Goal: Task Accomplishment & Management: Manage account settings

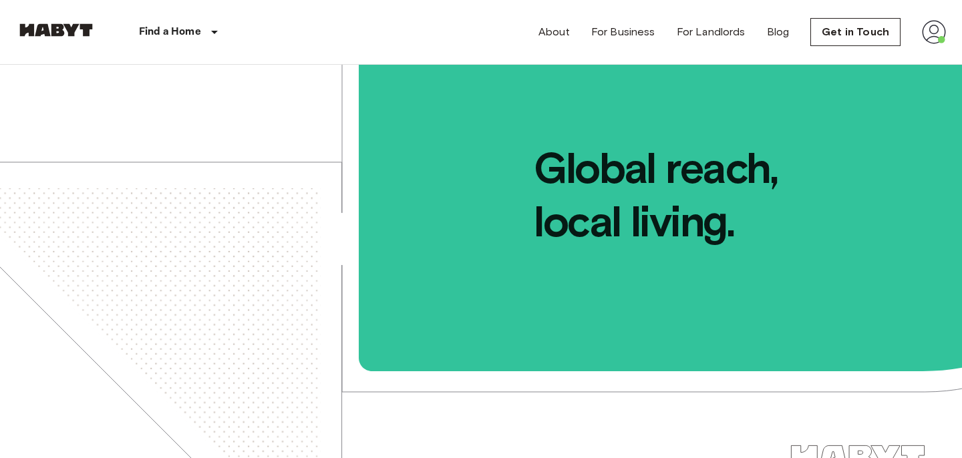
click at [955, 32] on nav "Find a Home [GEOGRAPHIC_DATA] [GEOGRAPHIC_DATA] [GEOGRAPHIC_DATA] [GEOGRAPHIC_D…" at bounding box center [481, 32] width 962 height 64
click at [943, 33] on img at bounding box center [934, 32] width 24 height 24
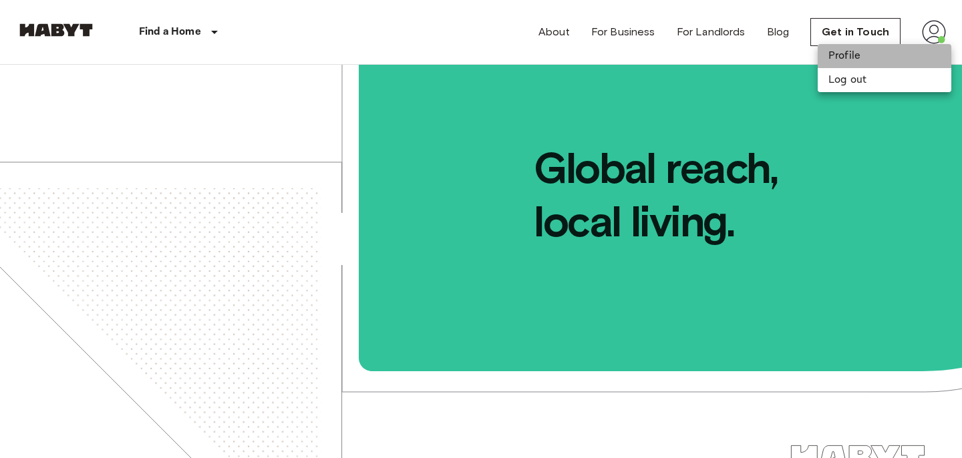
click at [867, 54] on li "Profile" at bounding box center [885, 56] width 134 height 24
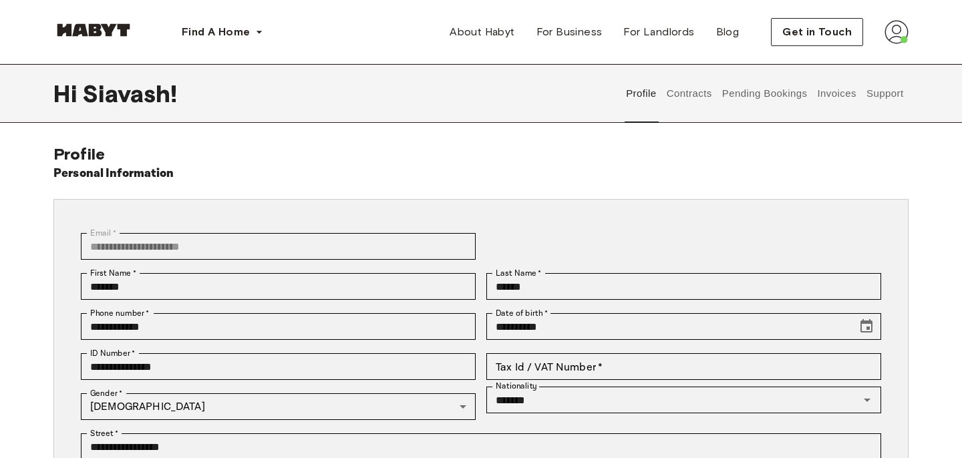
click at [767, 90] on button "Pending Bookings" at bounding box center [764, 93] width 89 height 59
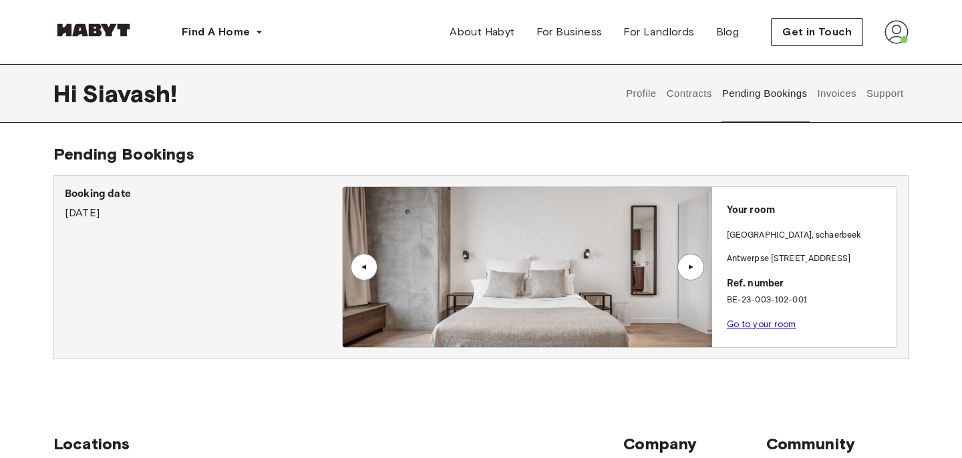
click at [817, 93] on button "Invoices" at bounding box center [837, 93] width 42 height 59
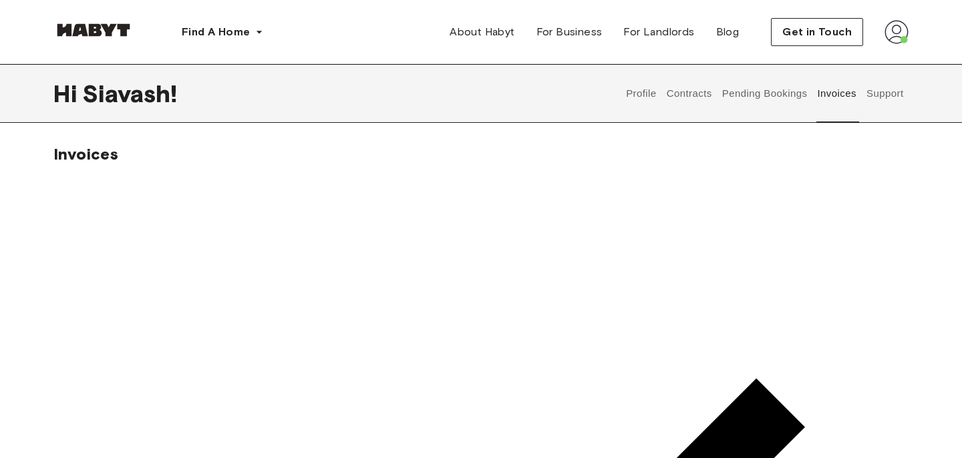
click at [636, 95] on button "Profile" at bounding box center [642, 93] width 34 height 59
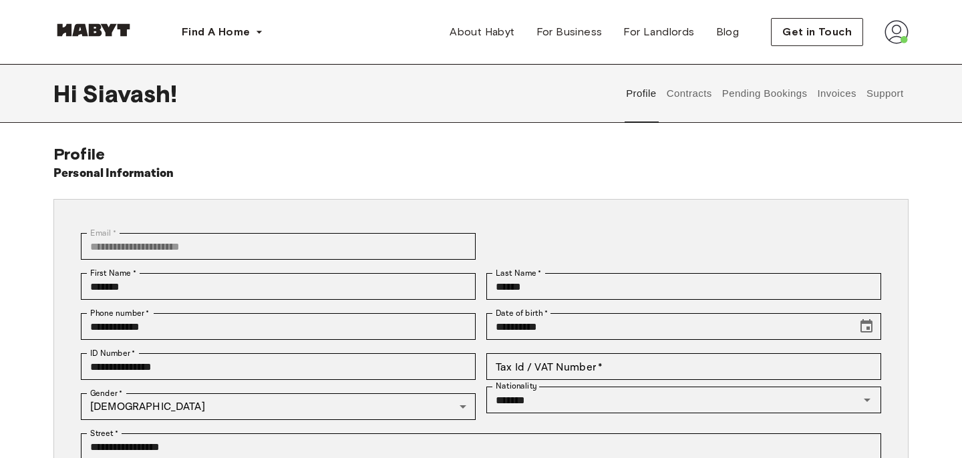
click at [677, 92] on button "Contracts" at bounding box center [689, 93] width 49 height 59
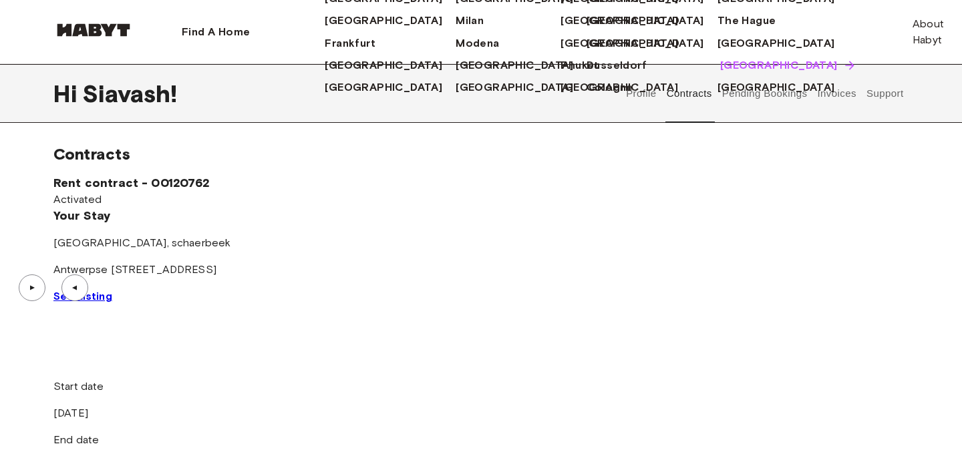
click at [720, 73] on span "[GEOGRAPHIC_DATA]" at bounding box center [779, 65] width 118 height 16
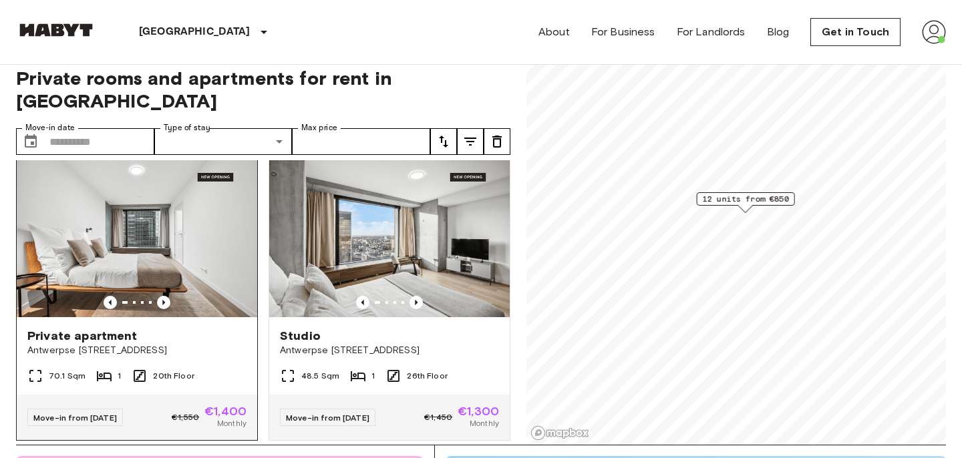
scroll to position [13, 0]
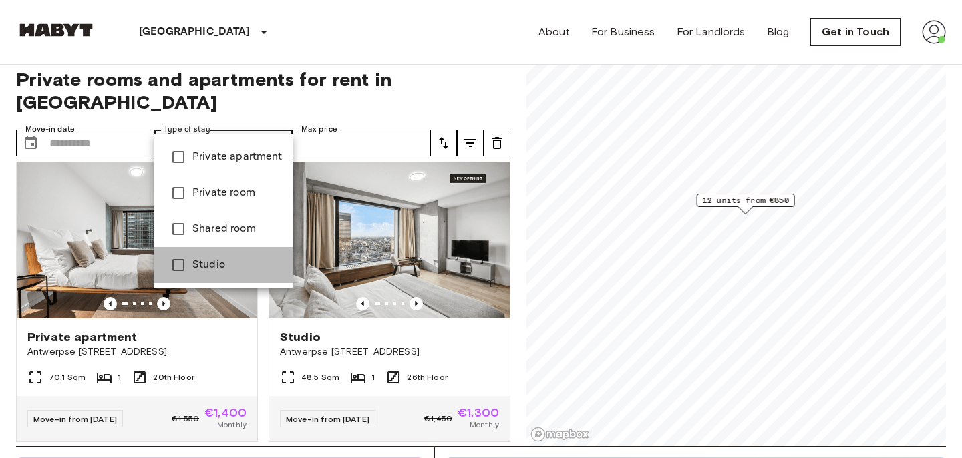
click at [226, 255] on li "Studio" at bounding box center [224, 265] width 140 height 36
type input "******"
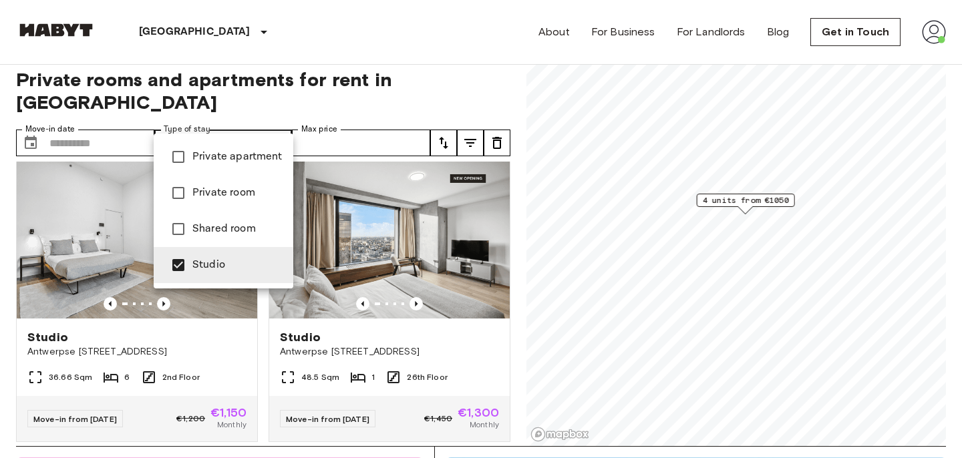
click at [0, 284] on div at bounding box center [481, 229] width 962 height 458
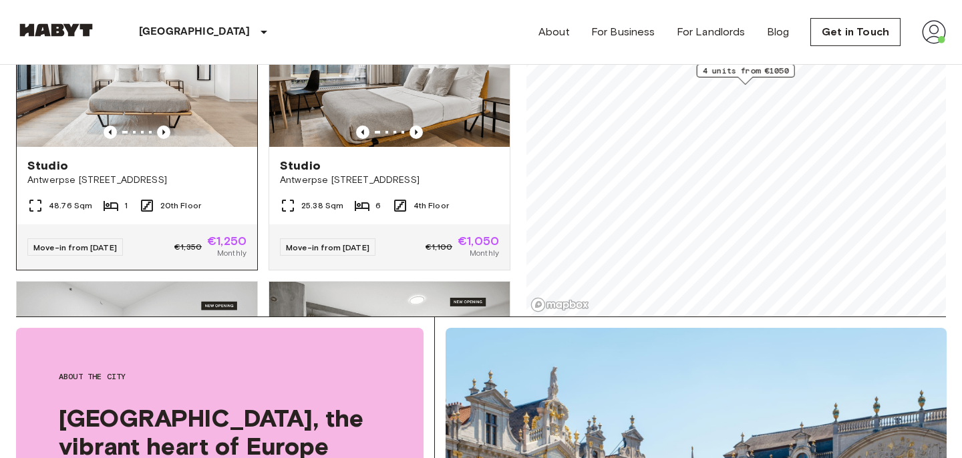
scroll to position [0, 0]
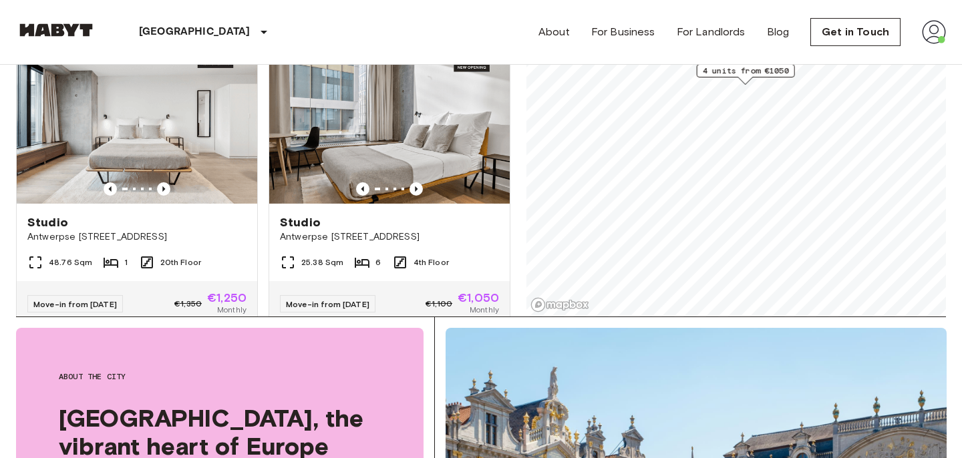
click at [933, 36] on img at bounding box center [934, 32] width 24 height 24
click at [862, 53] on li "Profile" at bounding box center [885, 56] width 134 height 24
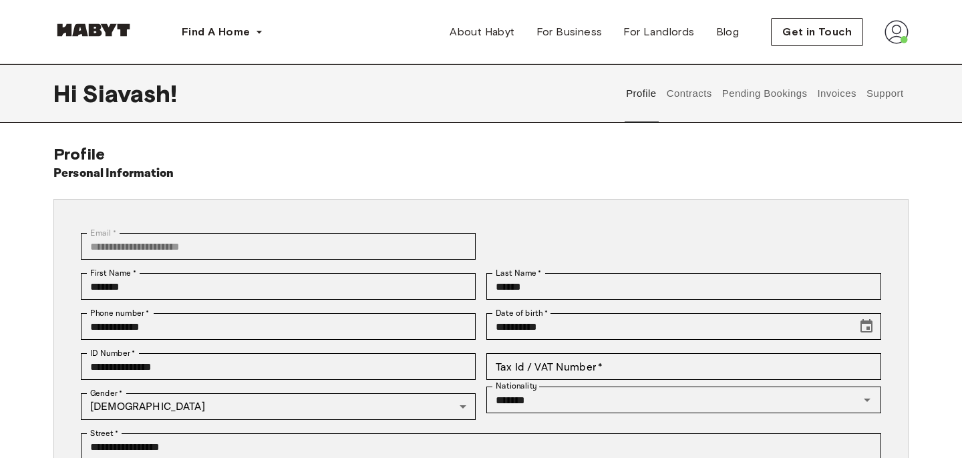
click at [699, 94] on button "Contracts" at bounding box center [689, 93] width 49 height 59
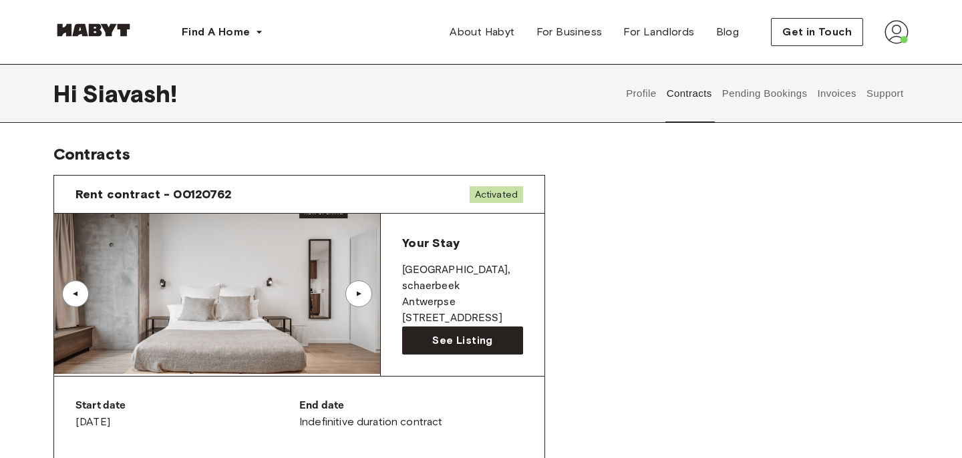
click at [733, 95] on button "Pending Bookings" at bounding box center [764, 93] width 89 height 59
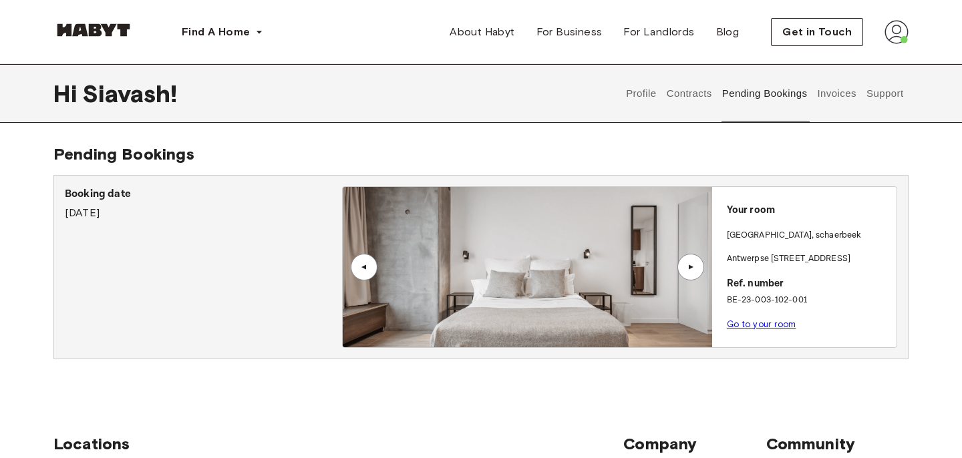
click at [692, 90] on button "Contracts" at bounding box center [689, 93] width 49 height 59
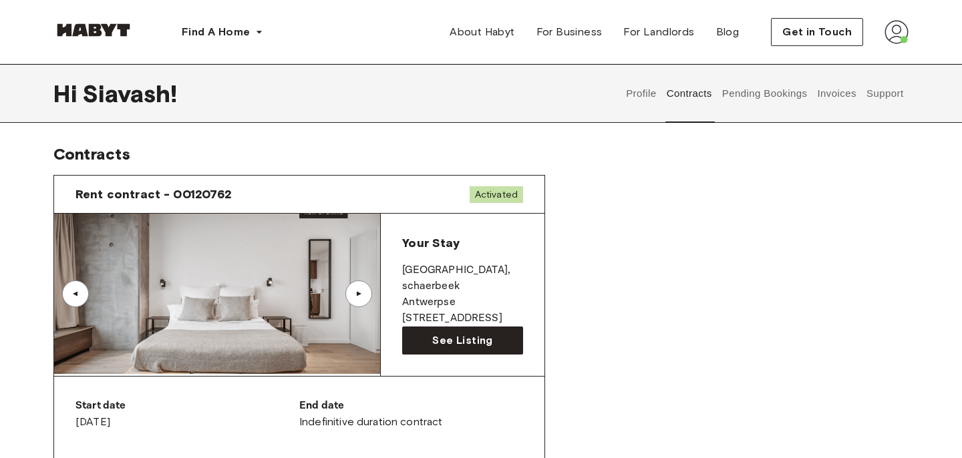
click at [758, 90] on button "Pending Bookings" at bounding box center [764, 93] width 89 height 59
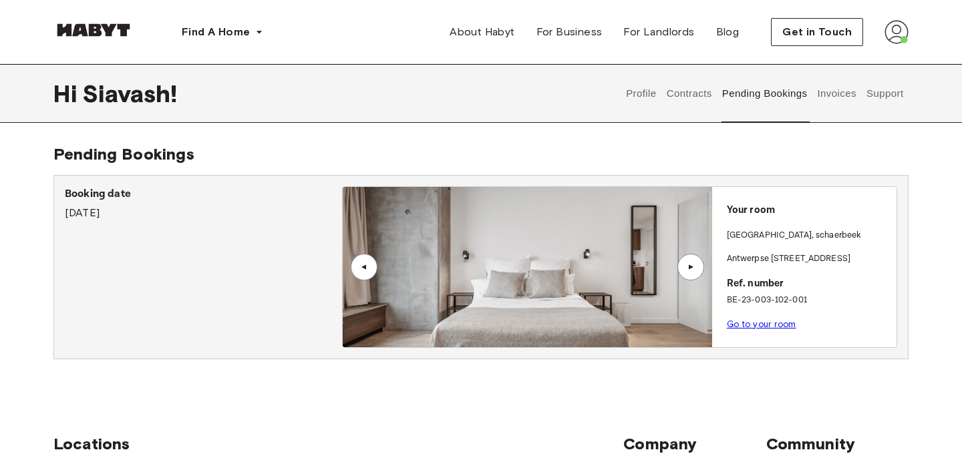
click at [832, 96] on button "Invoices" at bounding box center [837, 93] width 42 height 59
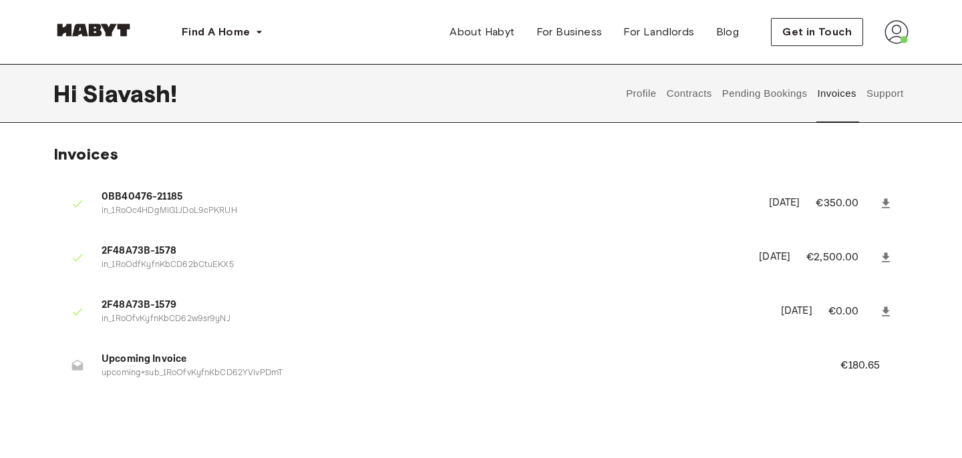
click at [878, 94] on button "Support" at bounding box center [884, 93] width 41 height 59
